Goal: Navigation & Orientation: Find specific page/section

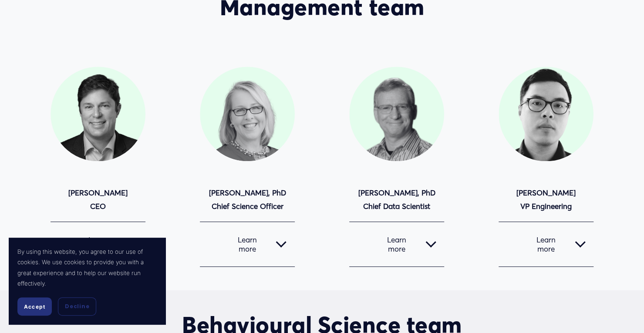
scroll to position [70, 0]
click at [30, 306] on span "Accept" at bounding box center [34, 307] width 21 height 7
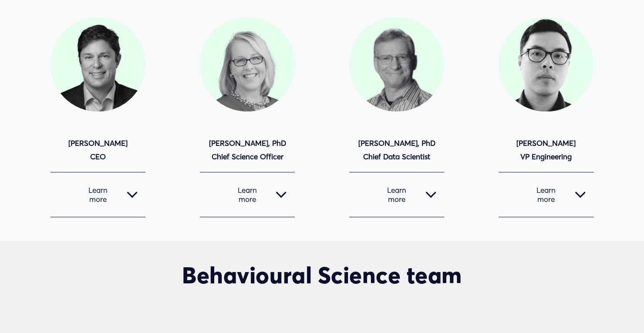
scroll to position [0, 0]
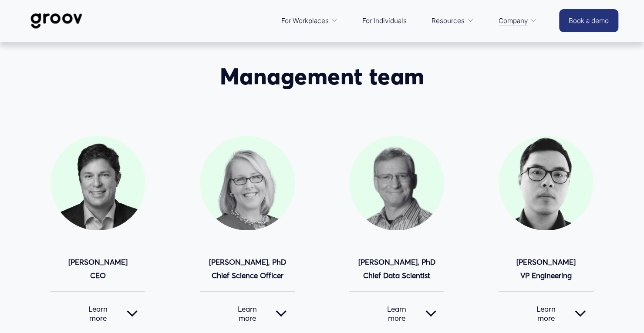
click at [57, 25] on img at bounding box center [56, 21] width 61 height 29
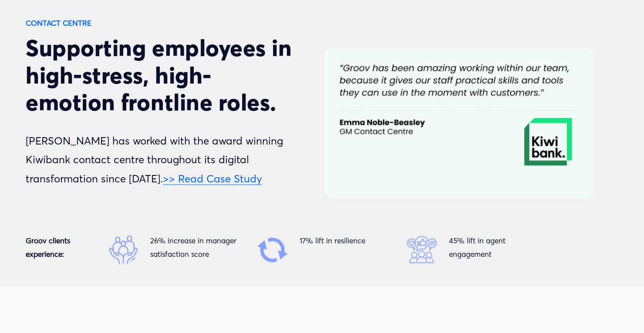
scroll to position [2918, 0]
